Goal: Task Accomplishment & Management: Complete application form

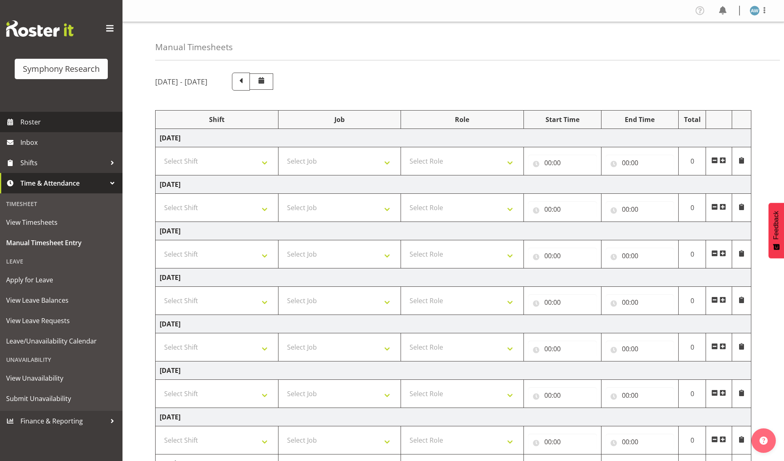
click at [30, 121] on span "Roster" at bounding box center [69, 122] width 98 height 12
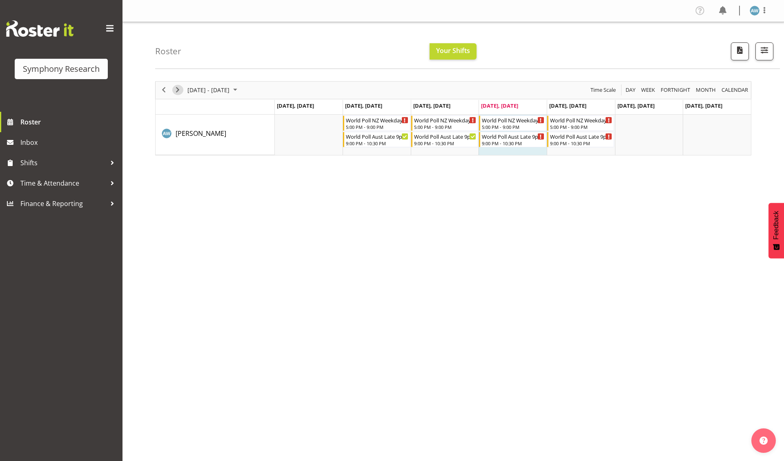
click at [177, 91] on span "Next" at bounding box center [178, 90] width 10 height 10
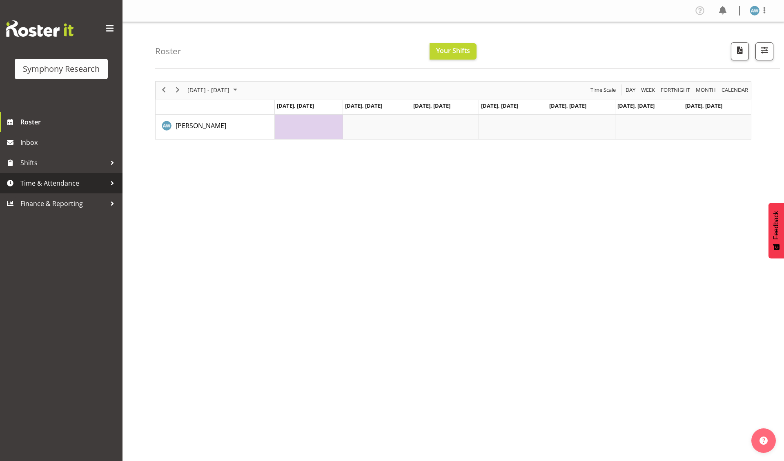
click at [58, 182] on span "Time & Attendance" at bounding box center [63, 183] width 86 height 12
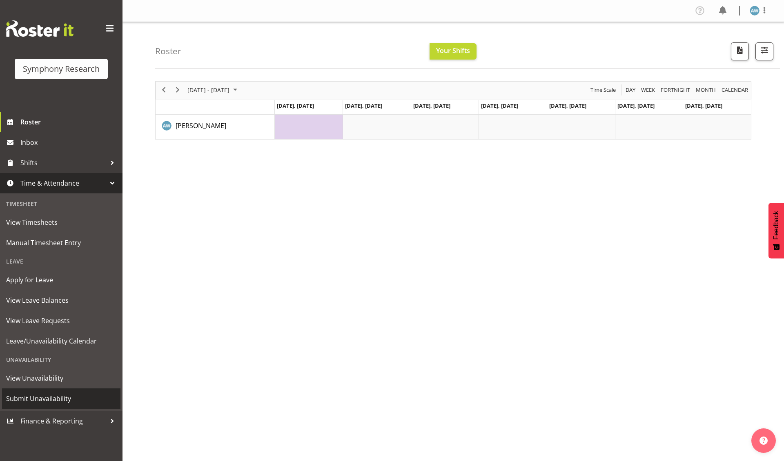
click at [57, 393] on span "Submit Unavailability" at bounding box center [61, 399] width 110 height 12
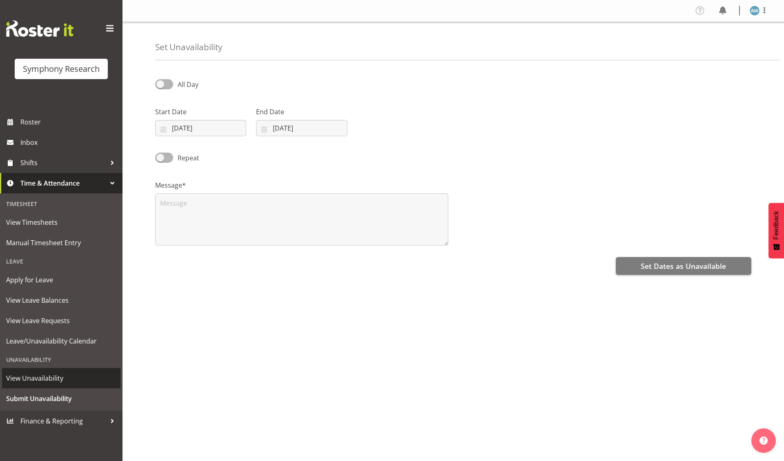
click at [55, 372] on span "View Unavailability" at bounding box center [61, 378] width 110 height 12
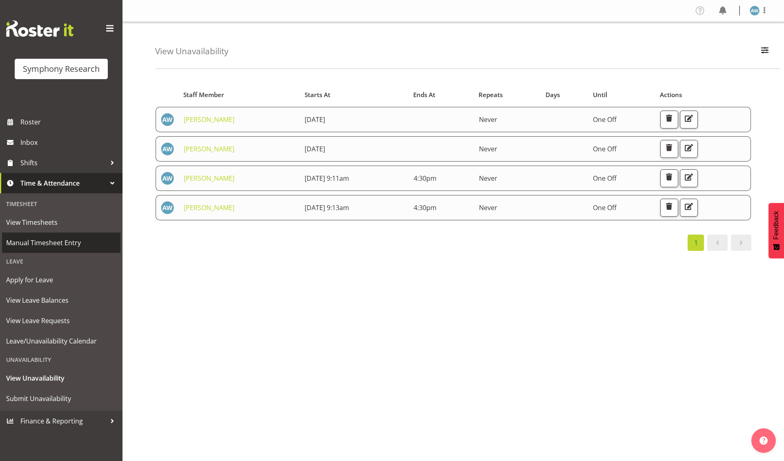
click at [53, 240] on span "Manual Timesheet Entry" at bounding box center [61, 243] width 110 height 12
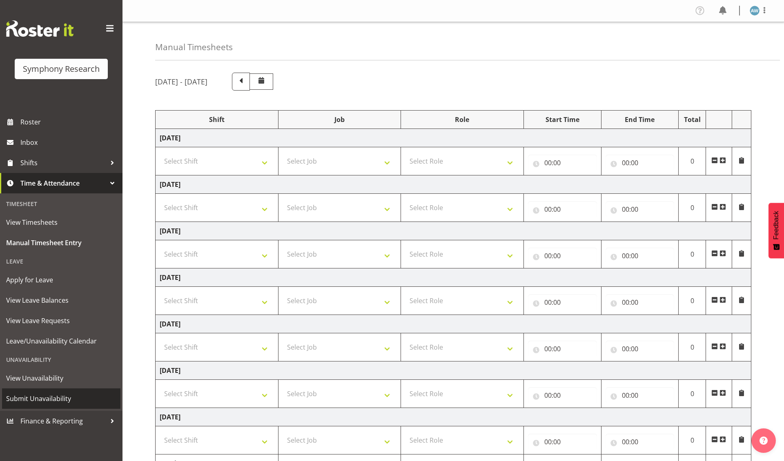
click at [58, 393] on span "Submit Unavailability" at bounding box center [61, 399] width 110 height 12
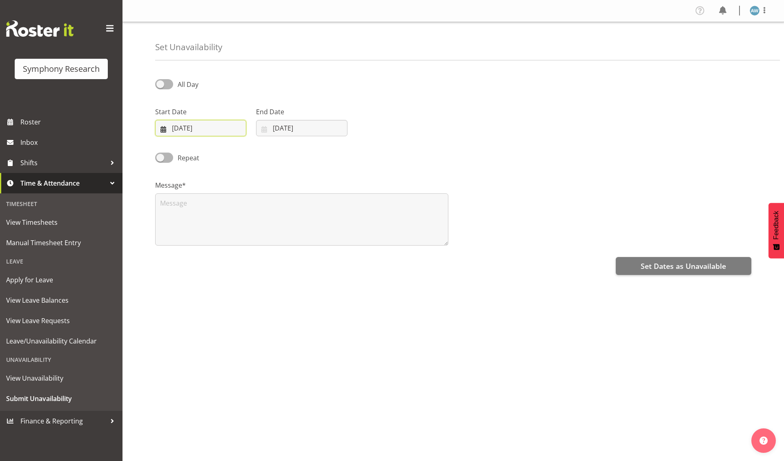
click at [182, 130] on input "18/09/2025" at bounding box center [200, 128] width 91 height 16
click at [188, 239] on span "22" at bounding box center [187, 241] width 7 height 8
type input "22/09/2025"
click at [276, 130] on input "[DATE]" at bounding box center [301, 128] width 91 height 16
click at [289, 240] on span "22" at bounding box center [288, 241] width 7 height 8
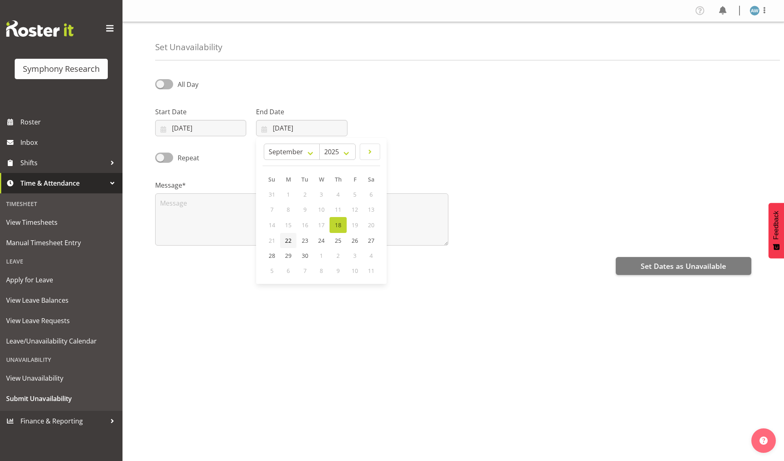
type input "22/09/2025"
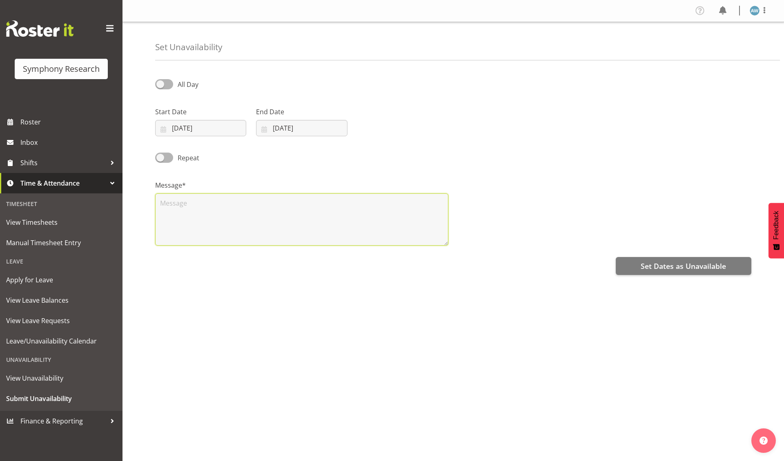
click at [263, 228] on textarea at bounding box center [301, 219] width 293 height 52
type textarea "x"
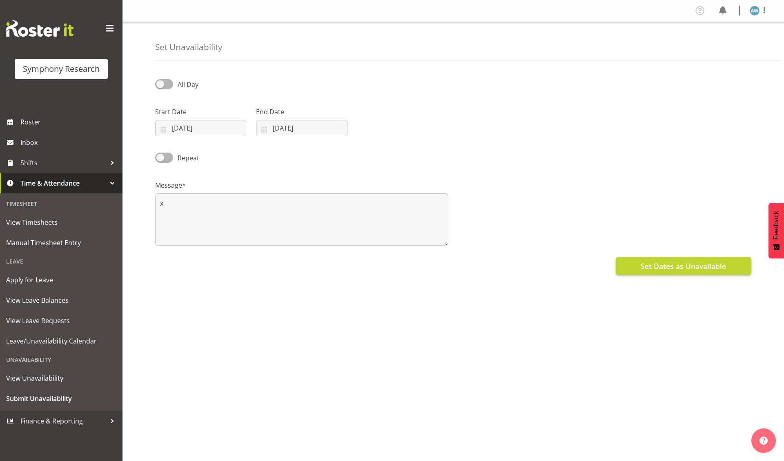
click at [658, 268] on span "Set Dates as Unavailable" at bounding box center [682, 266] width 85 height 11
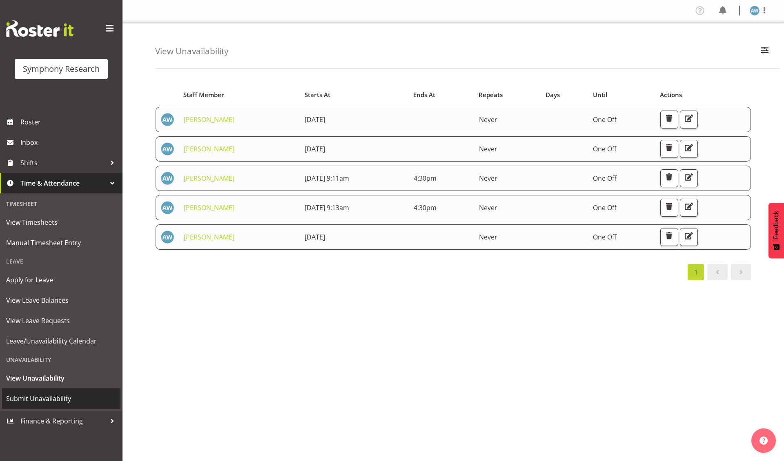
click at [61, 394] on span "Submit Unavailability" at bounding box center [61, 399] width 110 height 12
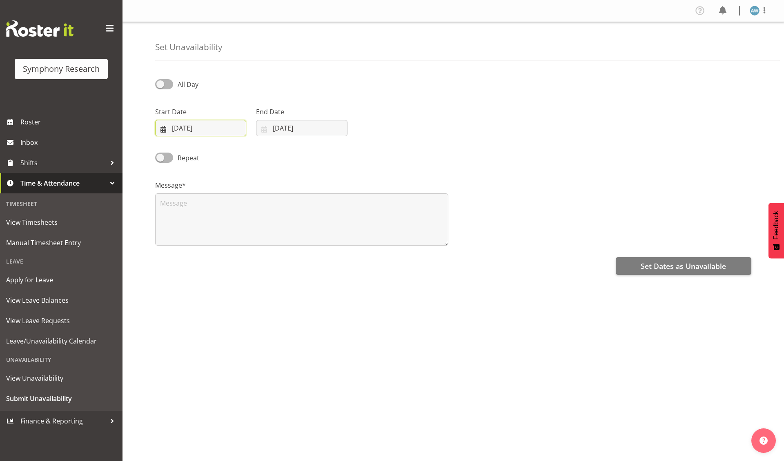
click at [217, 133] on input "[DATE]" at bounding box center [200, 128] width 91 height 16
click at [270, 239] on span "27" at bounding box center [270, 241] width 7 height 8
type input "[DATE]"
click at [290, 129] on input "[DATE]" at bounding box center [301, 128] width 91 height 16
click at [369, 239] on span "27" at bounding box center [371, 241] width 7 height 8
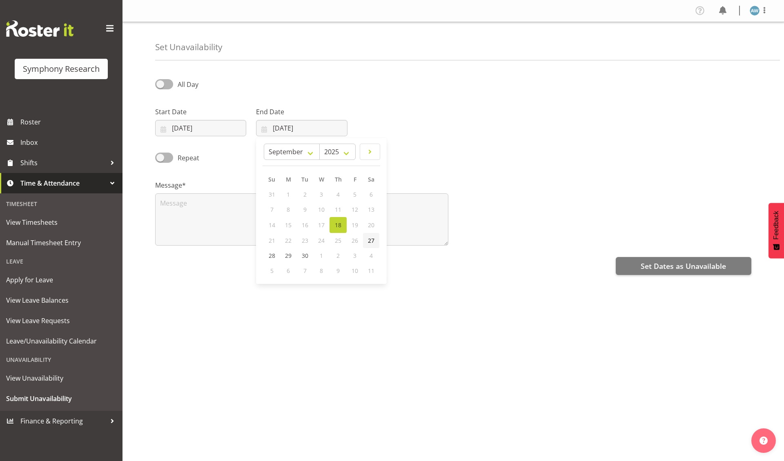
type input "27/09/2025"
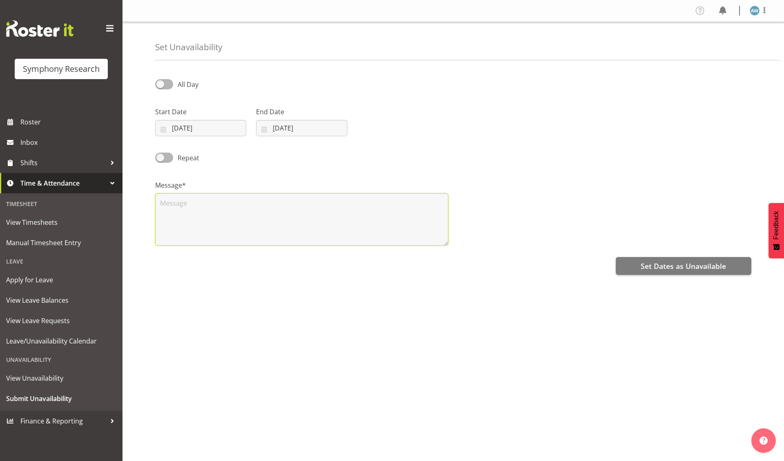
click at [266, 223] on textarea at bounding box center [301, 219] width 293 height 52
type textarea "x"
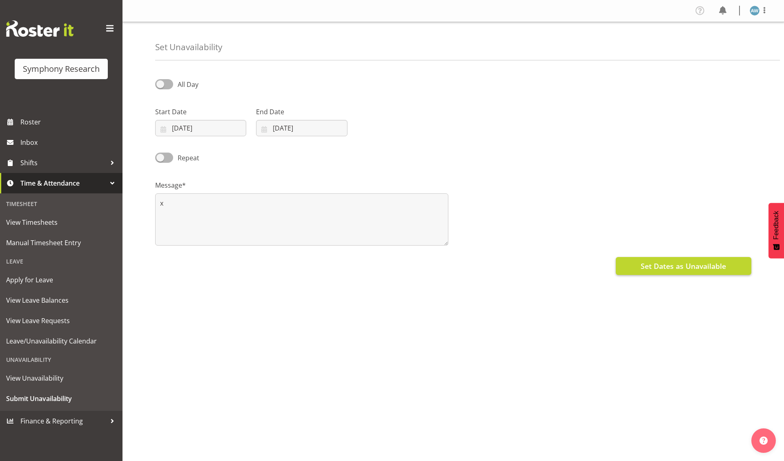
click at [660, 268] on span "Set Dates as Unavailable" at bounding box center [682, 266] width 85 height 11
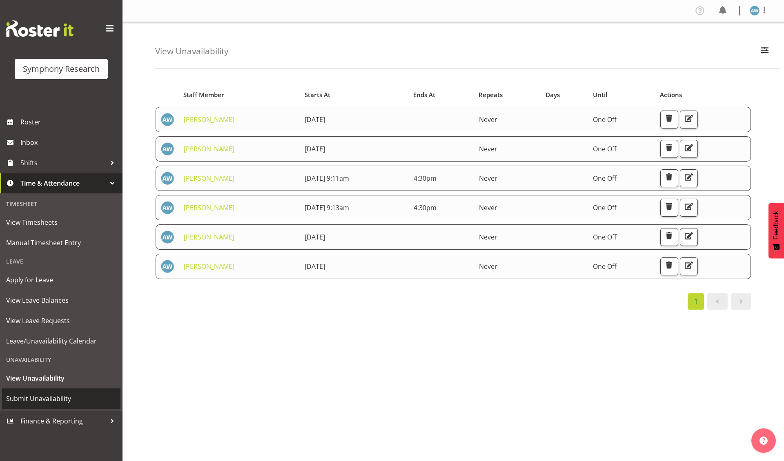
click at [66, 393] on span "Submit Unavailability" at bounding box center [61, 399] width 110 height 12
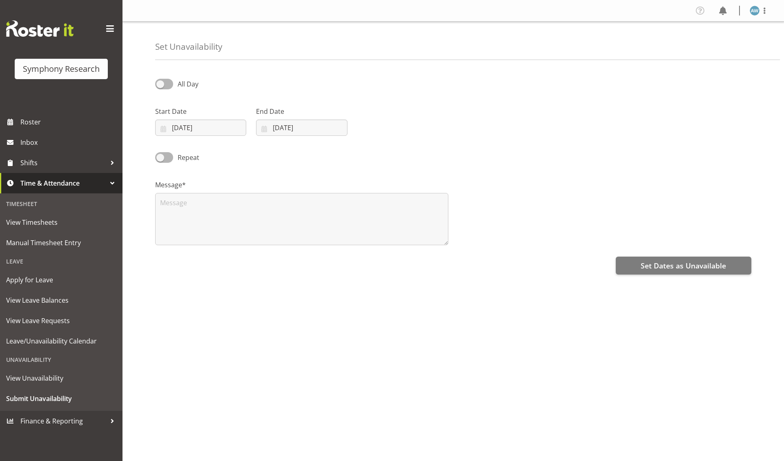
select select "8"
select select "2025"
click at [217, 129] on input "[DATE]" at bounding box center [200, 128] width 91 height 16
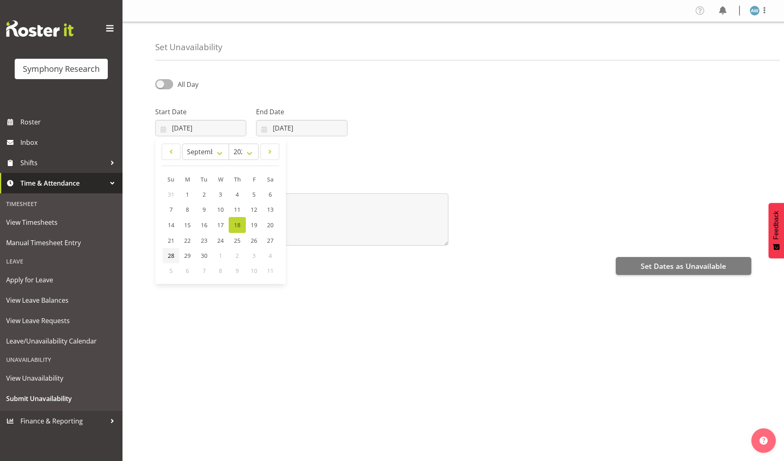
click at [171, 253] on span "28" at bounding box center [171, 256] width 7 height 8
type input "[DATE]"
click at [304, 130] on input "18/09/2025" at bounding box center [301, 128] width 91 height 16
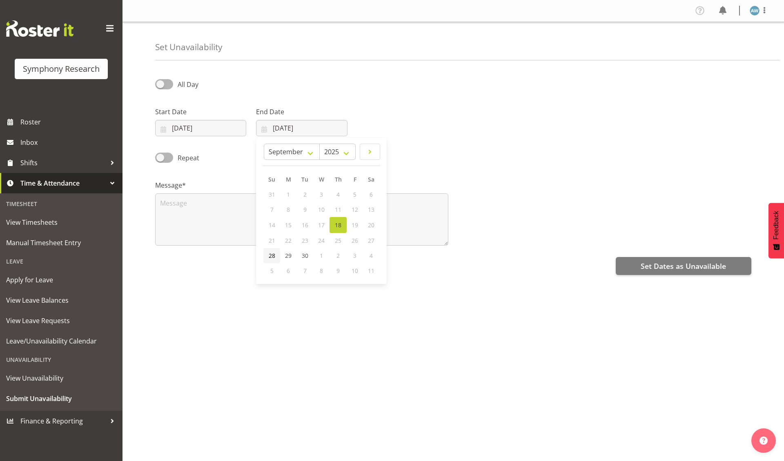
click at [272, 255] on span "28" at bounding box center [272, 256] width 7 height 8
type input "28/09/2025"
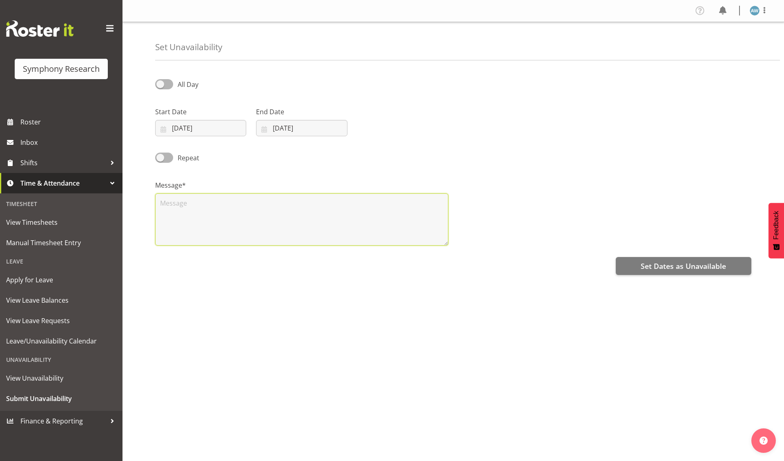
click at [269, 221] on textarea at bounding box center [301, 219] width 293 height 52
type textarea "x"
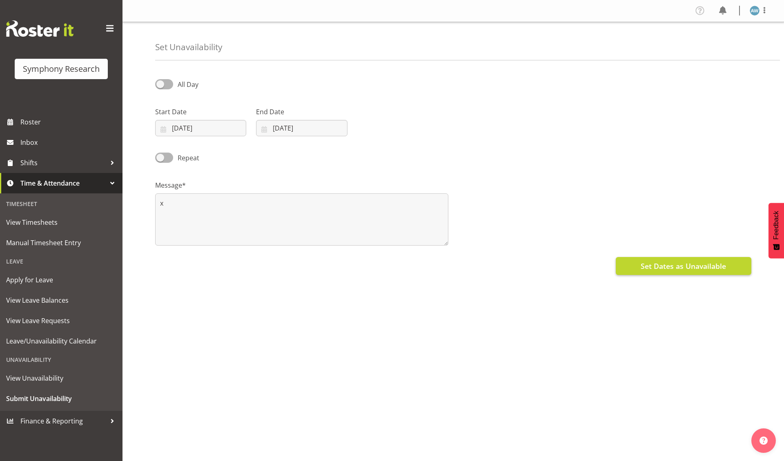
click at [660, 266] on span "Set Dates as Unavailable" at bounding box center [682, 266] width 85 height 11
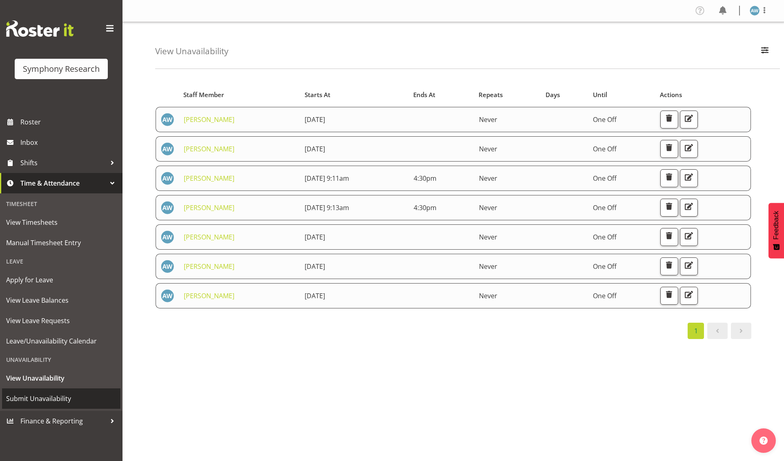
click at [56, 394] on span "Submit Unavailability" at bounding box center [61, 399] width 110 height 12
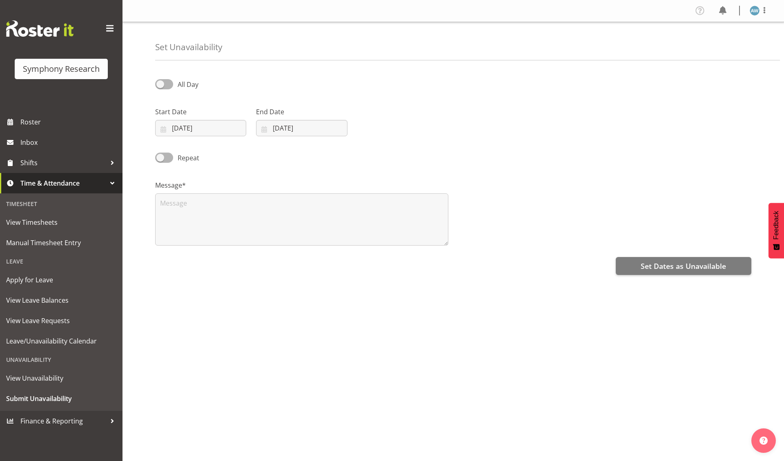
select select "8"
select select "2025"
click at [208, 128] on input "[DATE]" at bounding box center [200, 128] width 91 height 16
click at [203, 240] on span "23" at bounding box center [204, 241] width 7 height 8
type input "[DATE]"
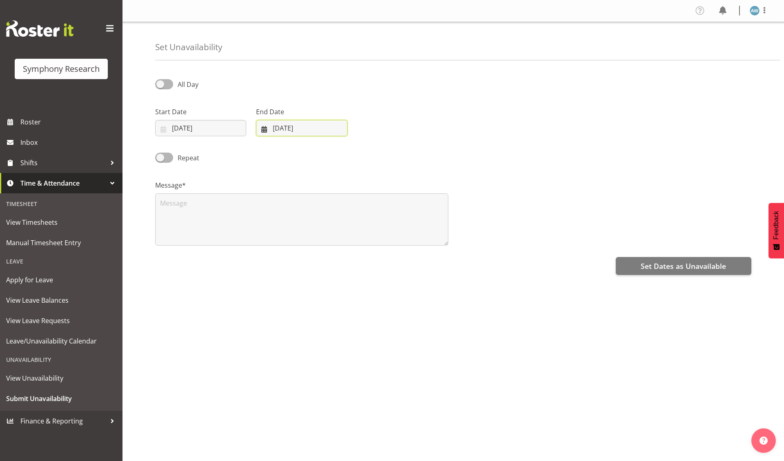
click at [291, 129] on input "[DATE]" at bounding box center [301, 128] width 91 height 16
click at [305, 240] on span "23" at bounding box center [305, 241] width 7 height 8
type input "23/09/2025"
click at [164, 85] on span at bounding box center [164, 84] width 18 height 10
click at [160, 85] on input "All Day" at bounding box center [157, 84] width 5 height 5
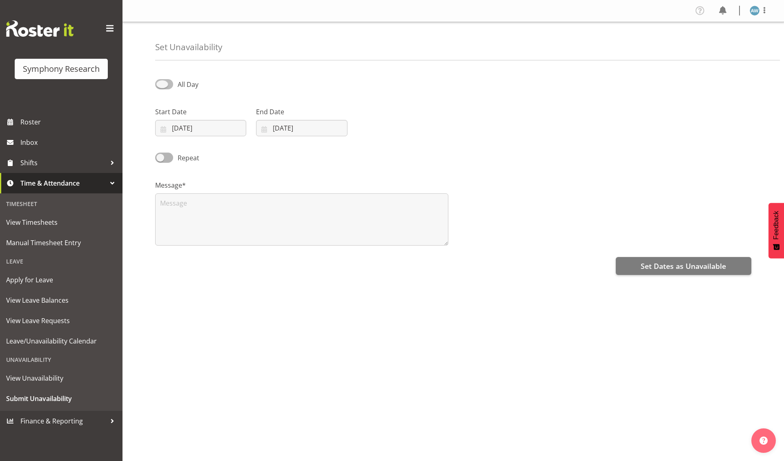
checkbox input "true"
select select "11"
select select "49"
click at [377, 129] on input "11:49" at bounding box center [402, 128] width 91 height 16
select select "7"
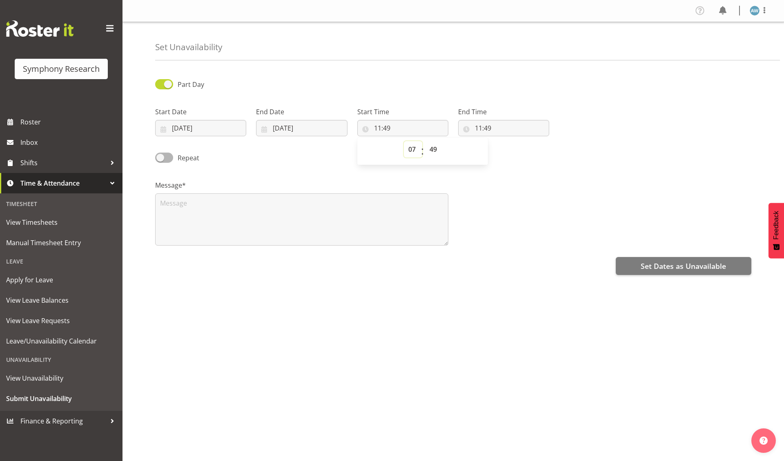
type input "07:49"
click at [480, 129] on input "11:49" at bounding box center [503, 128] width 91 height 16
select select "16"
type input "16:49"
select select "30"
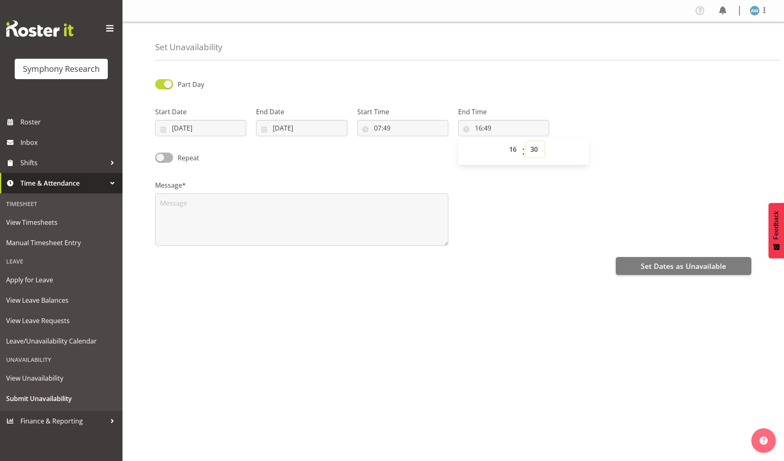
type input "16:30"
click at [337, 225] on textarea at bounding box center [301, 219] width 293 height 52
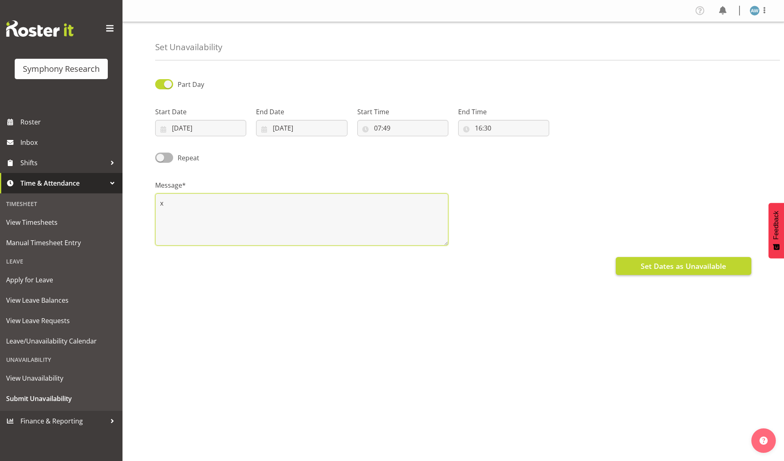
type textarea "x"
click at [642, 265] on span "Set Dates as Unavailable" at bounding box center [682, 266] width 85 height 11
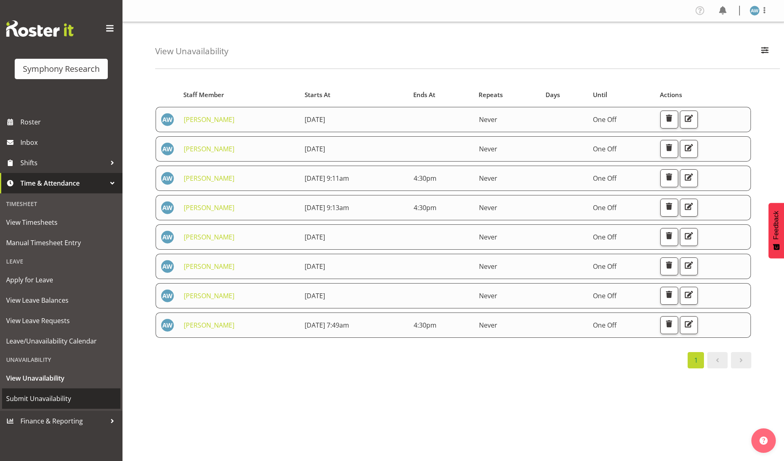
click at [56, 394] on span "Submit Unavailability" at bounding box center [61, 399] width 110 height 12
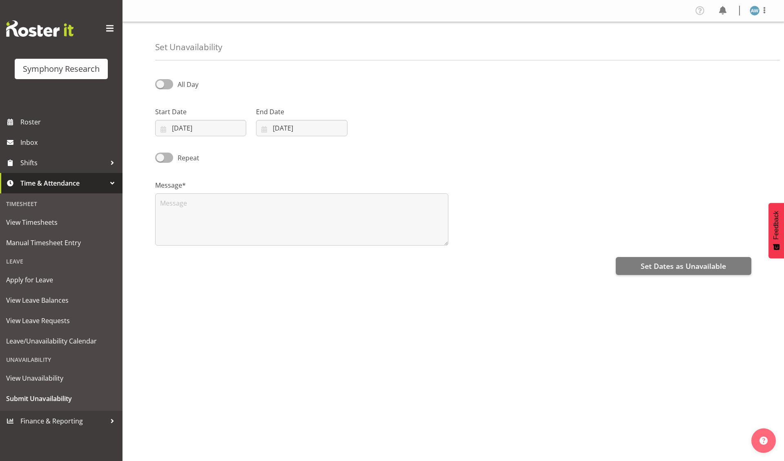
select select "8"
select select "2025"
click at [206, 130] on input "[DATE]" at bounding box center [200, 128] width 91 height 16
click at [220, 241] on span "24" at bounding box center [220, 241] width 7 height 8
type input "[DATE]"
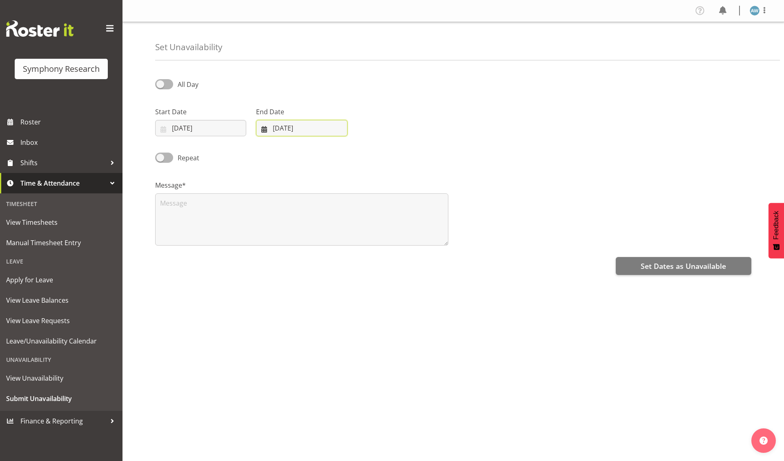
click at [304, 128] on input "[DATE]" at bounding box center [301, 128] width 91 height 16
click at [322, 240] on span "24" at bounding box center [321, 241] width 7 height 8
type input "[DATE]"
click at [162, 84] on span at bounding box center [164, 84] width 18 height 10
click at [160, 84] on input "All Day" at bounding box center [157, 84] width 5 height 5
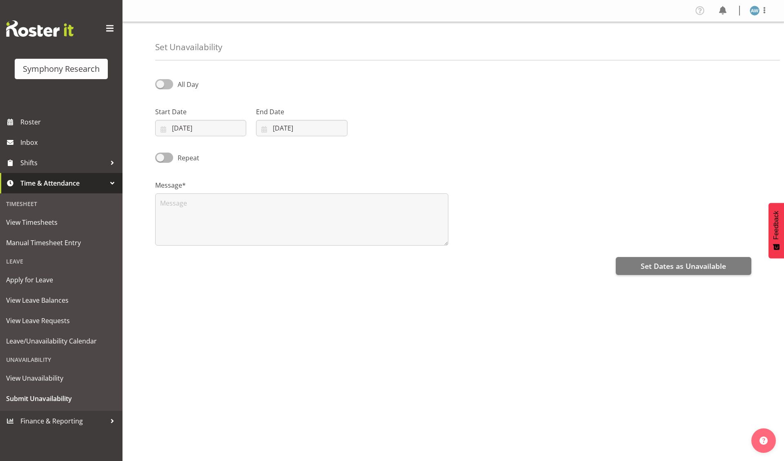
checkbox input "true"
select select "11"
select select "57"
click at [381, 130] on input "11:57" at bounding box center [402, 128] width 91 height 16
select select "7"
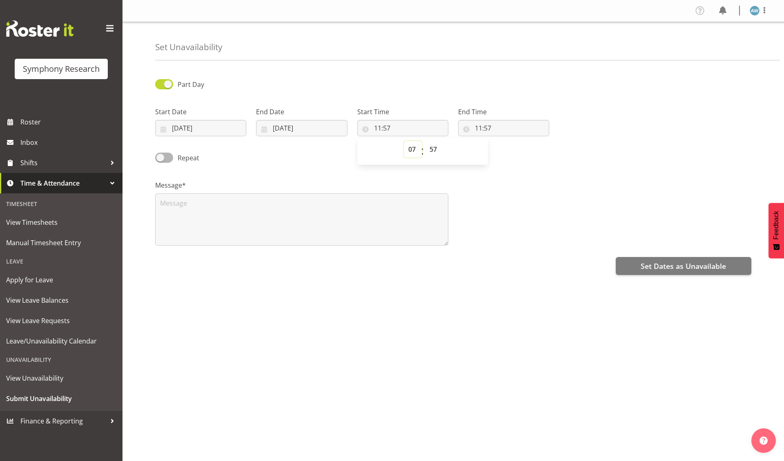
type input "07:57"
click at [482, 129] on input "11:57" at bounding box center [503, 128] width 91 height 16
select select "16"
type input "16:57"
select select "30"
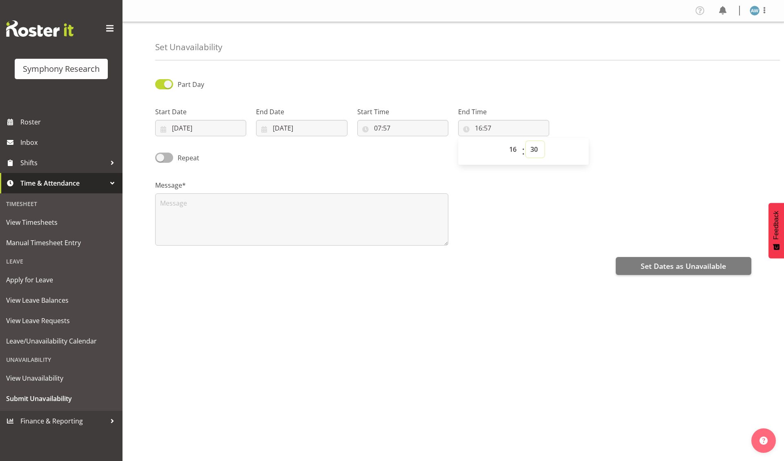
type input "16:30"
click at [300, 226] on textarea at bounding box center [301, 219] width 293 height 52
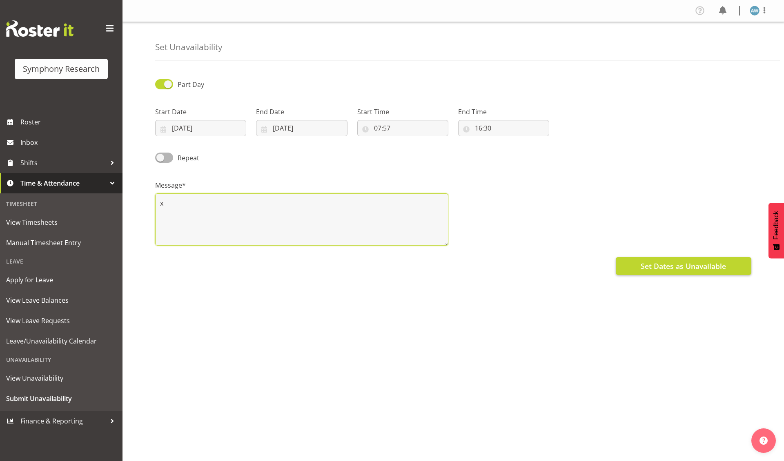
type textarea "x"
click at [673, 268] on span "Set Dates as Unavailable" at bounding box center [682, 266] width 85 height 11
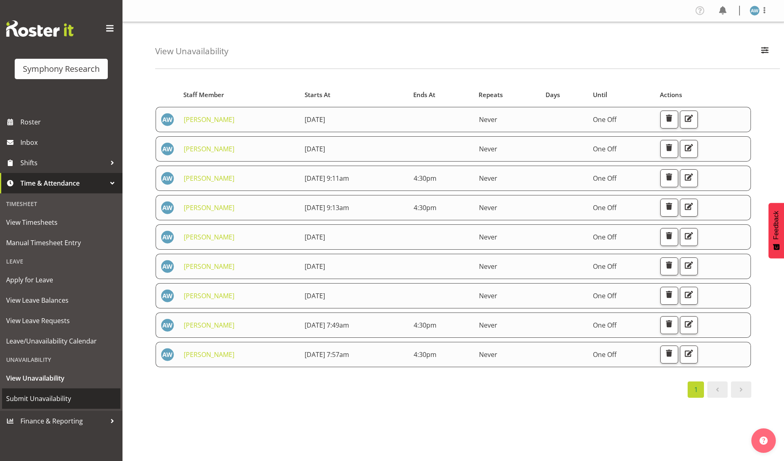
click at [56, 393] on span "Submit Unavailability" at bounding box center [61, 399] width 110 height 12
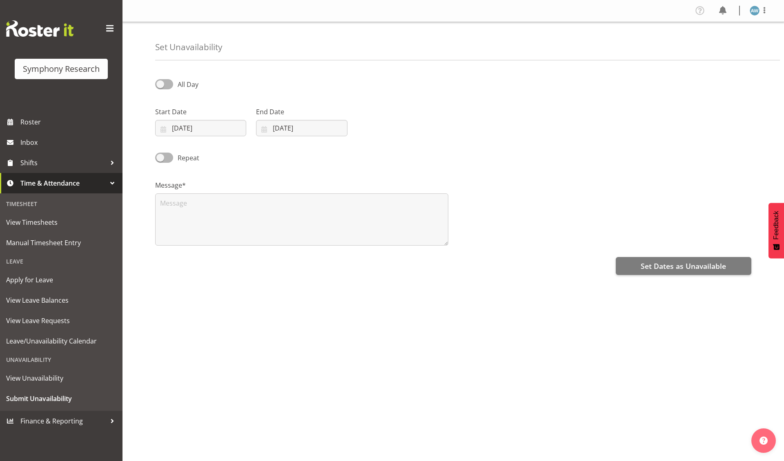
select select "8"
select select "2025"
click at [200, 127] on input "18/09/2025" at bounding box center [200, 128] width 91 height 16
click at [237, 242] on span "25" at bounding box center [237, 241] width 7 height 8
type input "25/09/2025"
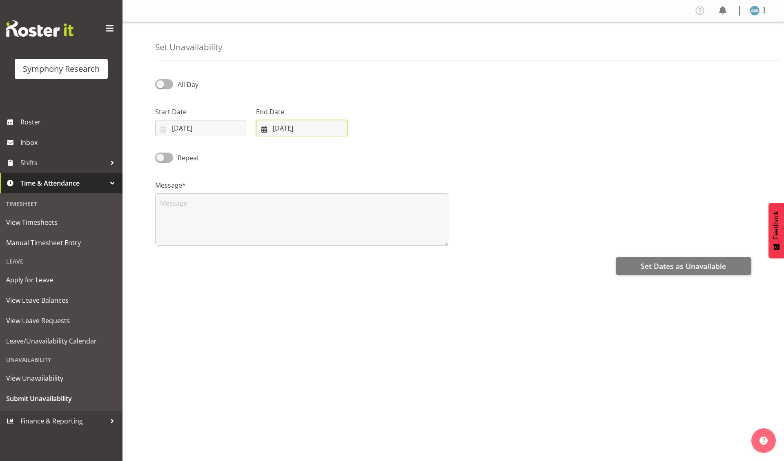
click at [283, 130] on input "18/09/2025" at bounding box center [301, 128] width 91 height 16
click at [336, 241] on span "25" at bounding box center [338, 241] width 7 height 8
type input "25/09/2025"
click at [184, 85] on span "All Day" at bounding box center [188, 84] width 21 height 9
click at [160, 85] on input "All Day" at bounding box center [157, 84] width 5 height 5
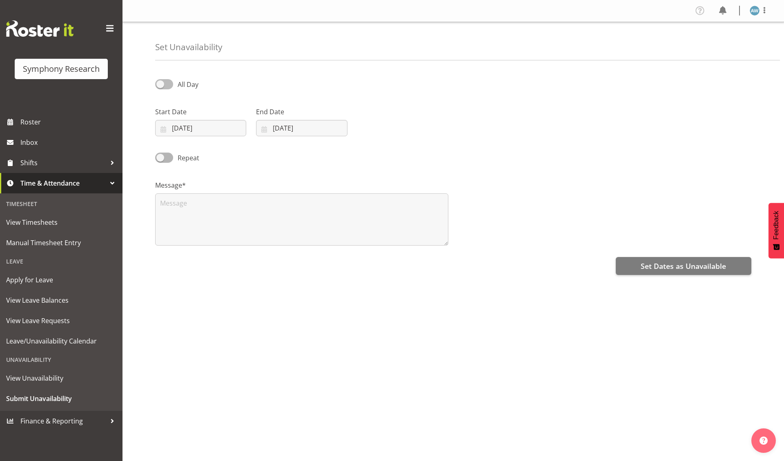
checkbox input "true"
select select "11"
select select "58"
click at [379, 130] on input "11:58" at bounding box center [402, 128] width 91 height 16
select select "7"
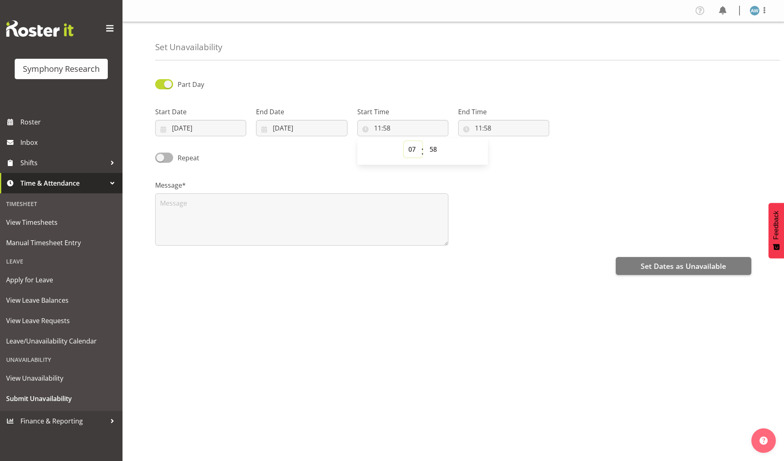
type input "07:58"
click at [490, 132] on input "11:58" at bounding box center [503, 128] width 91 height 16
select select "16"
type input "16:58"
select select "30"
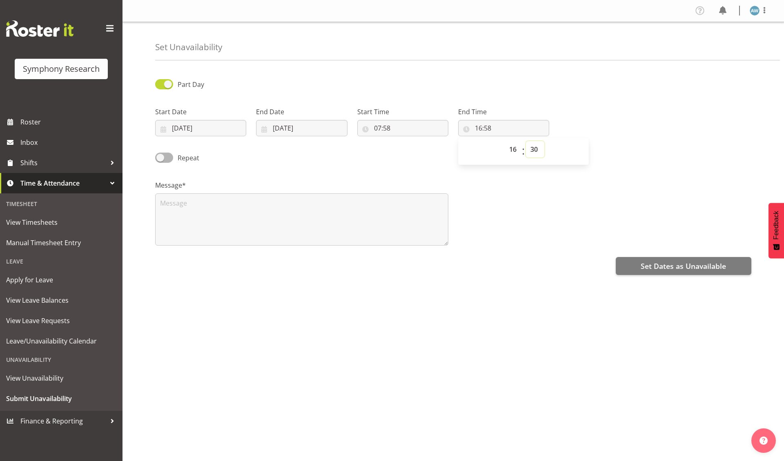
type input "16:30"
click at [369, 223] on textarea at bounding box center [301, 219] width 293 height 52
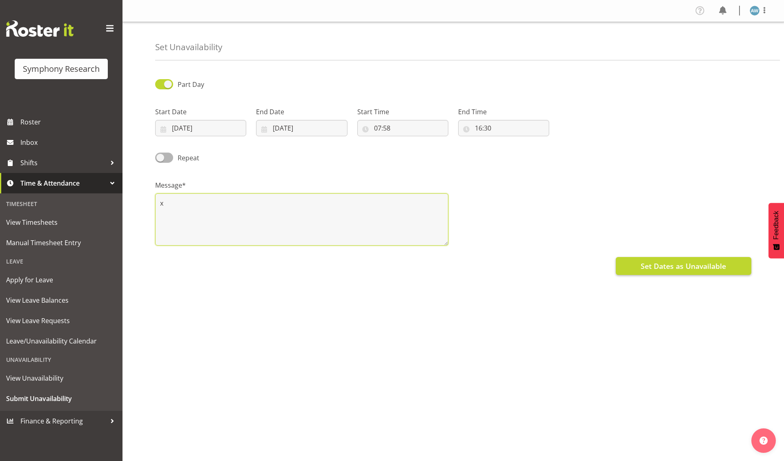
type textarea "x"
click at [655, 266] on span "Set Dates as Unavailable" at bounding box center [682, 266] width 85 height 11
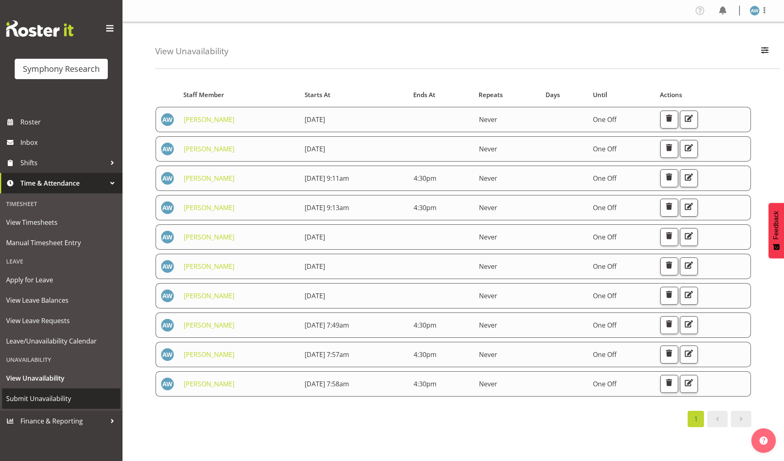
click at [59, 393] on span "Submit Unavailability" at bounding box center [61, 399] width 110 height 12
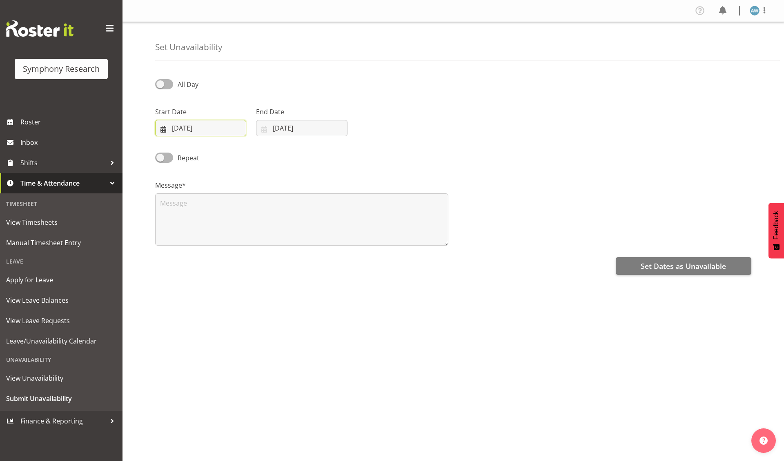
click at [203, 129] on input "[DATE]" at bounding box center [200, 128] width 91 height 16
click at [253, 240] on span "26" at bounding box center [254, 241] width 7 height 8
type input "[DATE]"
click at [300, 131] on input "[DATE]" at bounding box center [301, 128] width 91 height 16
click at [356, 240] on span "26" at bounding box center [354, 241] width 7 height 8
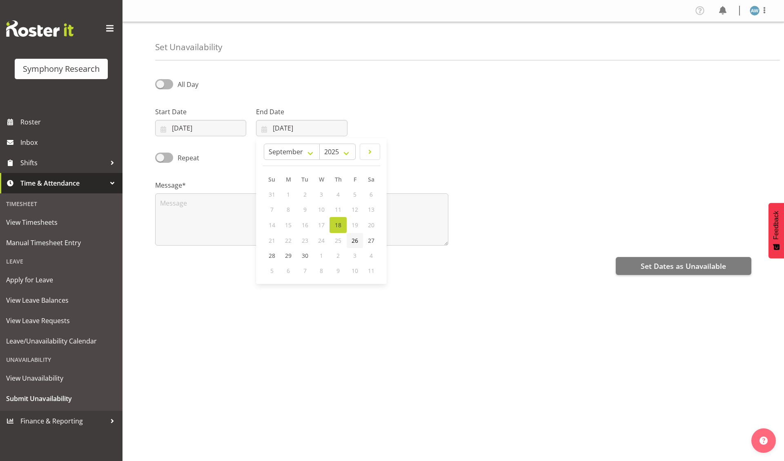
type input "[DATE]"
click at [190, 85] on span "All Day" at bounding box center [188, 84] width 21 height 9
click at [160, 85] on input "All Day" at bounding box center [157, 84] width 5 height 5
checkbox input "true"
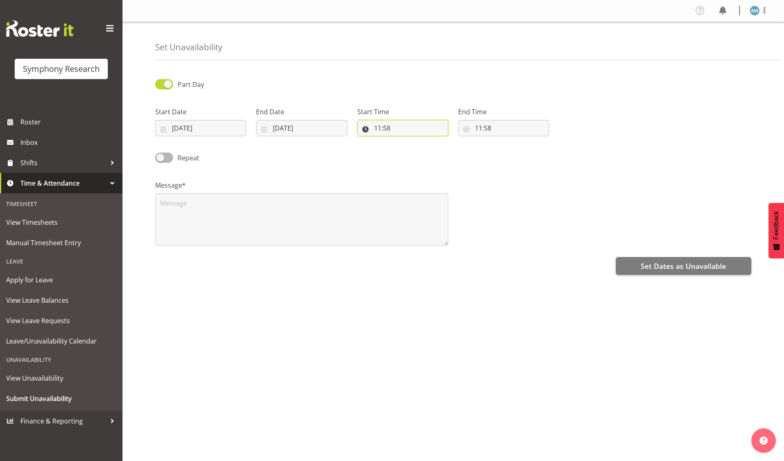
click at [377, 129] on input "11:58" at bounding box center [402, 128] width 91 height 16
select select "7"
type input "07:58"
click at [482, 131] on input "11:58" at bounding box center [503, 128] width 91 height 16
select select "16"
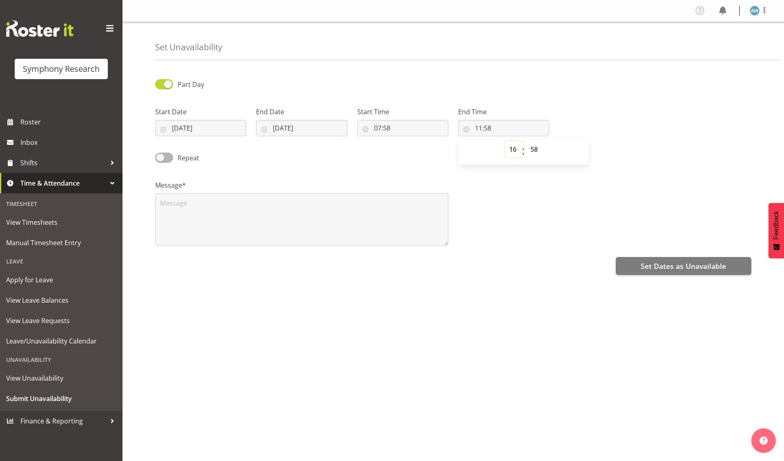
type input "16:58"
select select "30"
type input "16:30"
click at [335, 222] on textarea at bounding box center [301, 219] width 293 height 52
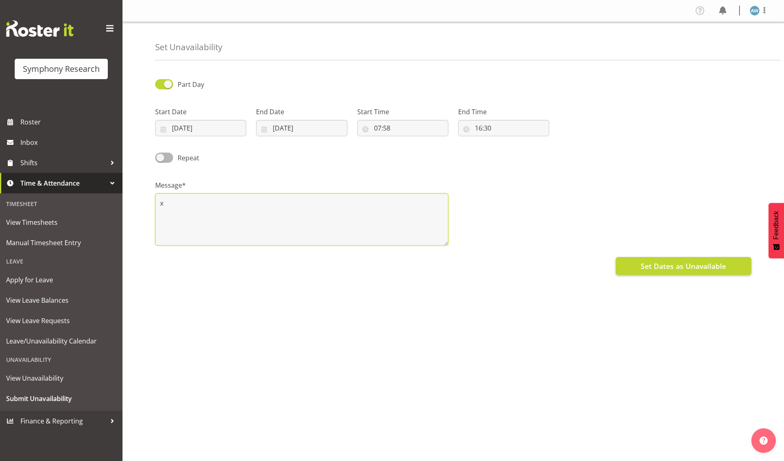
type textarea "x"
click at [657, 268] on span "Set Dates as Unavailable" at bounding box center [682, 266] width 85 height 11
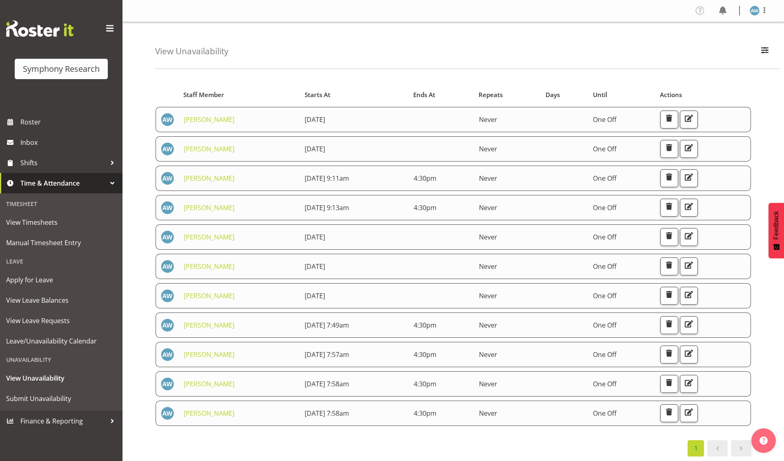
click at [775, 326] on div "Starts At Staff Member Starts At Ends At Repeats Days Until Actions Angela Ward…" at bounding box center [469, 269] width 628 height 388
